Goal: Task Accomplishment & Management: Complete application form

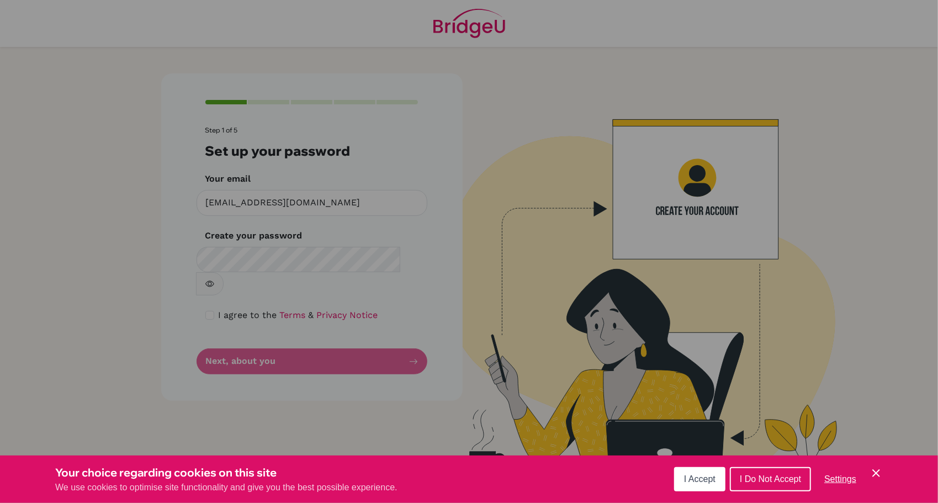
click at [687, 482] on span "I Accept" at bounding box center [699, 478] width 31 height 9
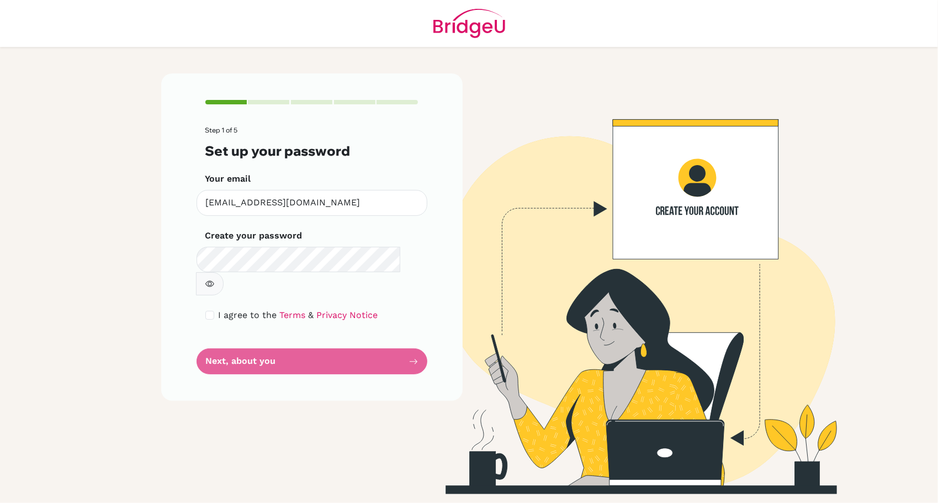
click at [254, 336] on form "Step 1 of 5 Set up your password Your email [EMAIL_ADDRESS][DOMAIN_NAME] Invali…" at bounding box center [311, 250] width 213 height 248
click at [409, 335] on form "Step 1 of 5 Set up your password Your email [EMAIL_ADDRESS][DOMAIN_NAME] Invali…" at bounding box center [311, 250] width 213 height 248
click at [413, 339] on form "Step 1 of 5 Set up your password Your email [EMAIL_ADDRESS][DOMAIN_NAME] Invali…" at bounding box center [311, 250] width 213 height 248
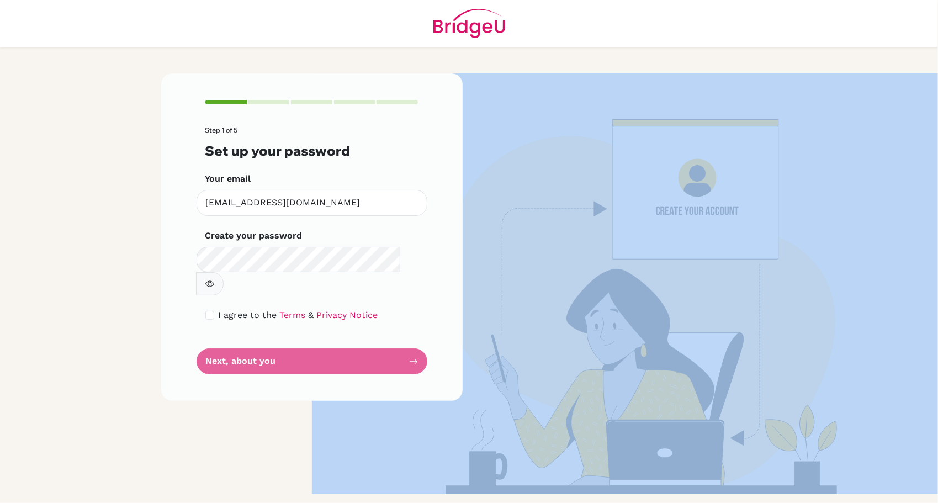
click at [413, 339] on form "Step 1 of 5 Set up your password Your email [EMAIL_ADDRESS][DOMAIN_NAME] Invali…" at bounding box center [311, 250] width 213 height 248
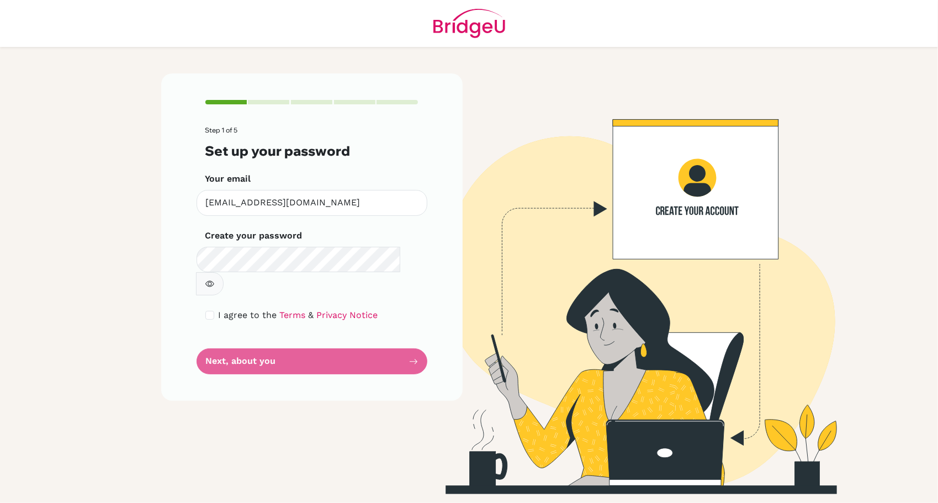
click at [367, 221] on form "Step 1 of 5 Set up your password Your email [EMAIL_ADDRESS][DOMAIN_NAME] Invali…" at bounding box center [311, 250] width 213 height 248
click at [234, 335] on form "Step 1 of 5 Set up your password Your email [EMAIL_ADDRESS][DOMAIN_NAME] Invali…" at bounding box center [311, 250] width 213 height 248
click at [224, 272] on button "button" at bounding box center [210, 283] width 28 height 23
click at [370, 198] on input "[EMAIL_ADDRESS][DOMAIN_NAME]" at bounding box center [312, 203] width 231 height 26
click at [377, 160] on form "Step 1 of 5 Set up your password Your email [EMAIL_ADDRESS][DOMAIN_NAME] Invali…" at bounding box center [311, 250] width 213 height 248
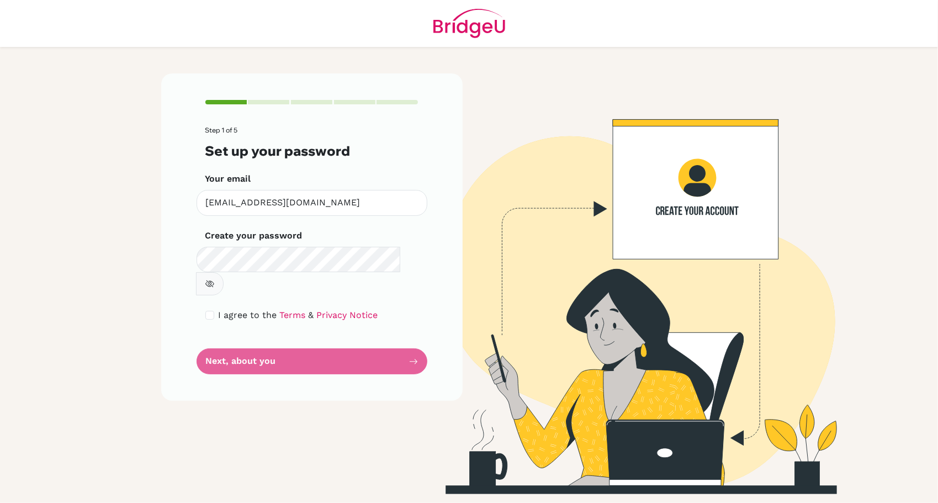
click at [230, 341] on form "Step 1 of 5 Set up your password Your email [EMAIL_ADDRESS][DOMAIN_NAME] Invali…" at bounding box center [311, 250] width 213 height 248
